Goal: Task Accomplishment & Management: Manage account settings

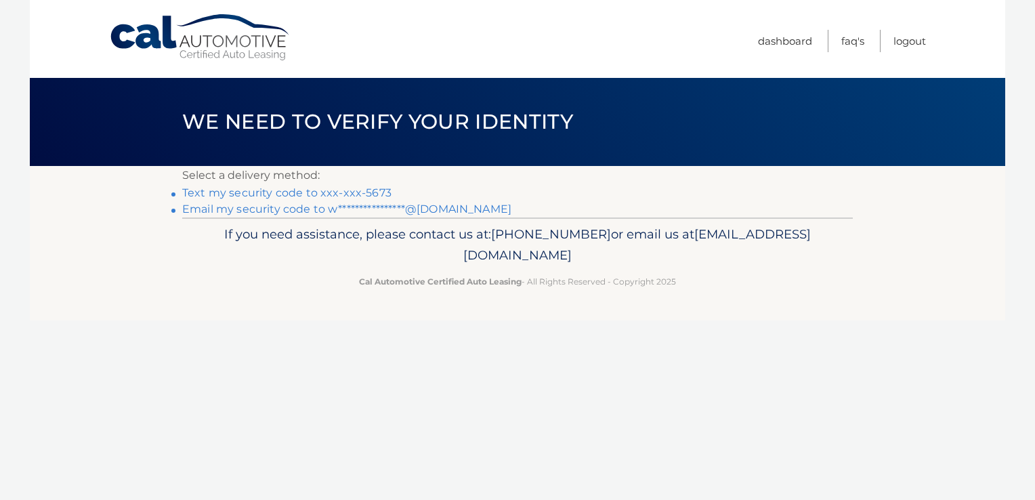
click at [375, 205] on link "**********" at bounding box center [346, 209] width 329 height 13
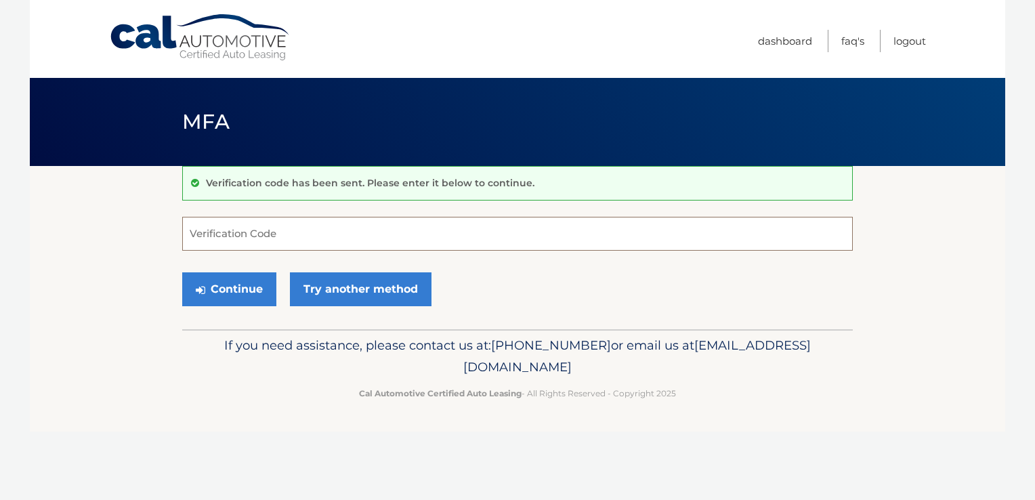
click at [322, 237] on input "Verification Code" at bounding box center [517, 234] width 671 height 34
type input "889430"
click at [230, 286] on button "Continue" at bounding box center [229, 289] width 94 height 34
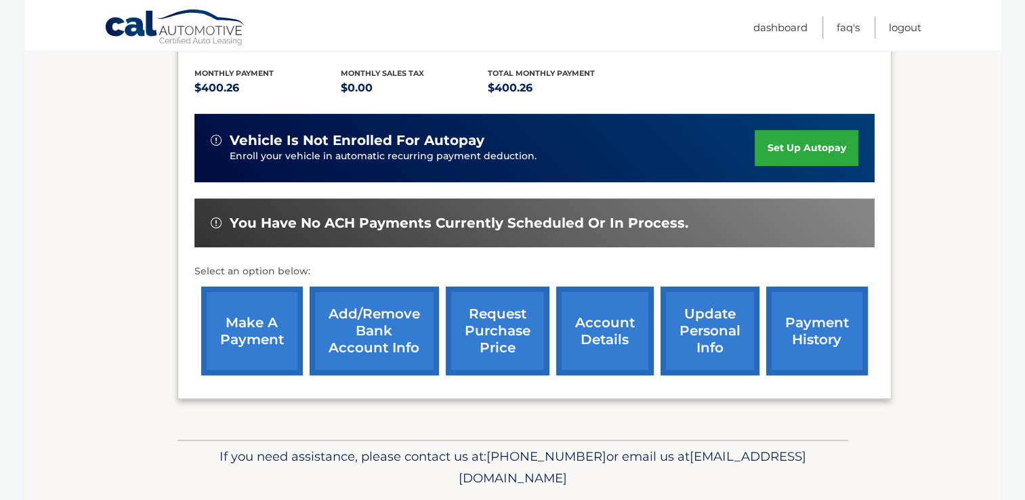
scroll to position [319, 0]
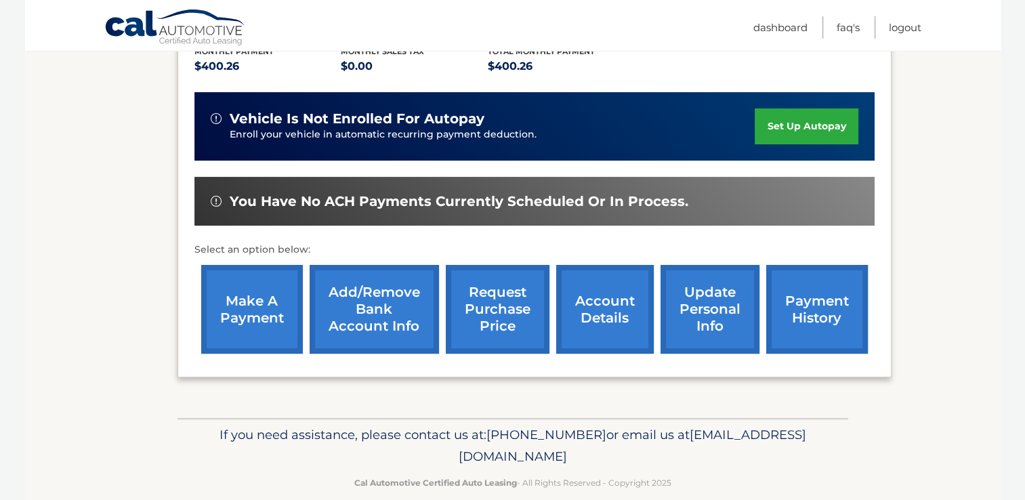
click at [821, 289] on link "payment history" at bounding box center [817, 309] width 102 height 89
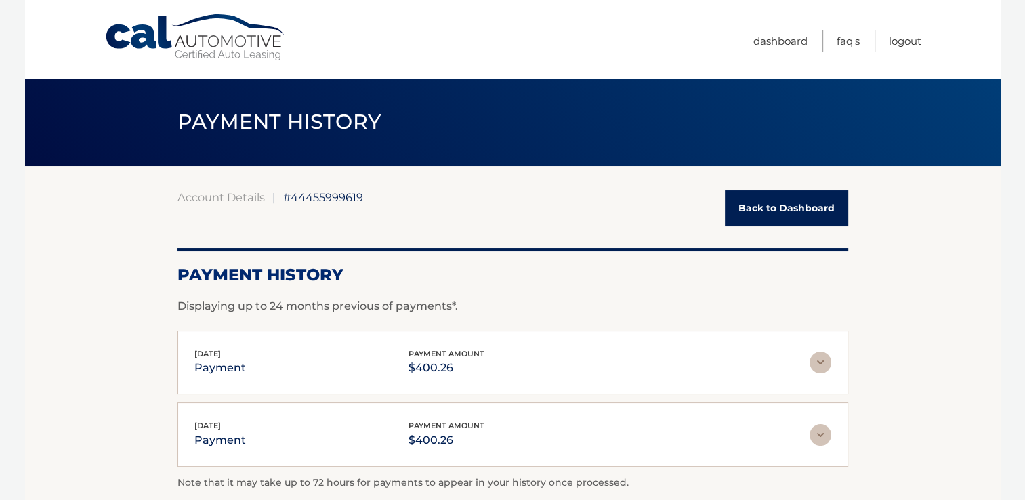
click at [762, 211] on link "Back to Dashboard" at bounding box center [786, 208] width 123 height 36
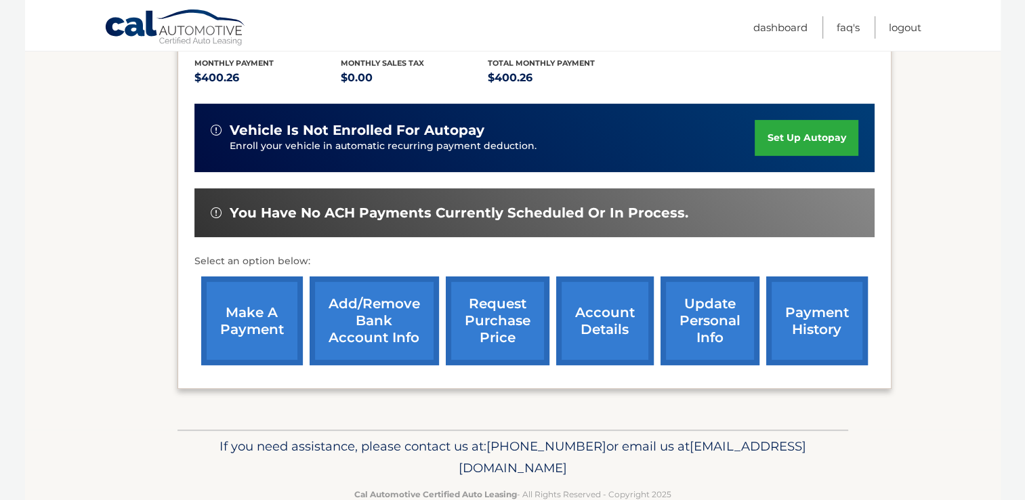
scroll to position [319, 0]
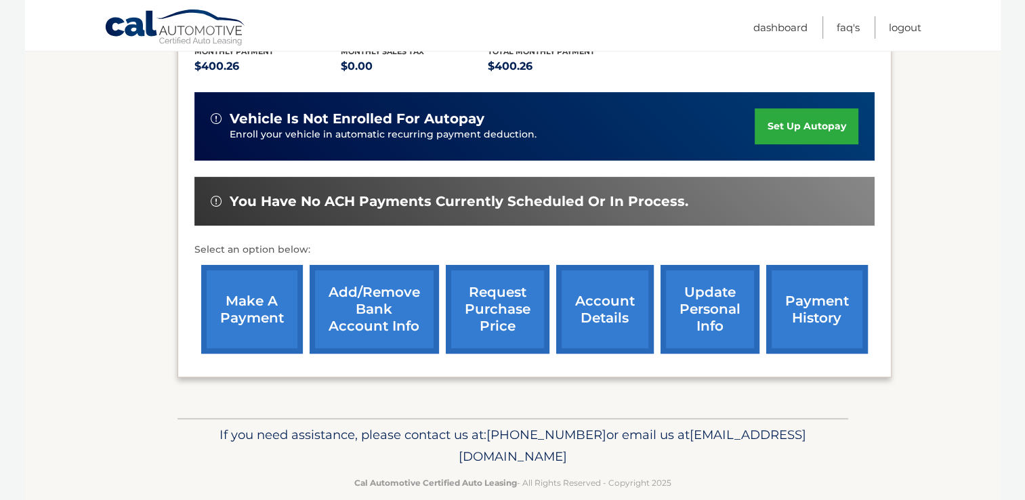
click at [614, 292] on link "account details" at bounding box center [605, 309] width 98 height 89
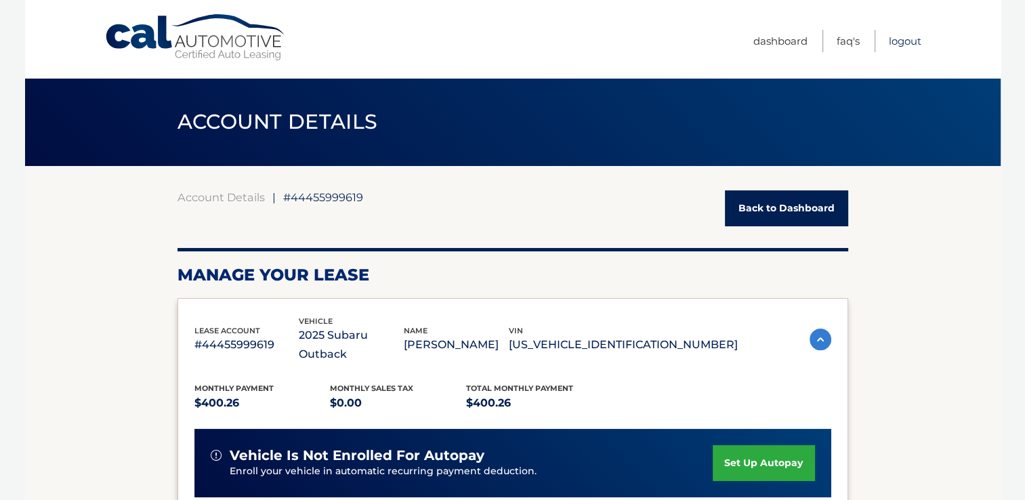
click at [906, 39] on link "Logout" at bounding box center [905, 41] width 33 height 22
